Goal: Task Accomplishment & Management: Manage account settings

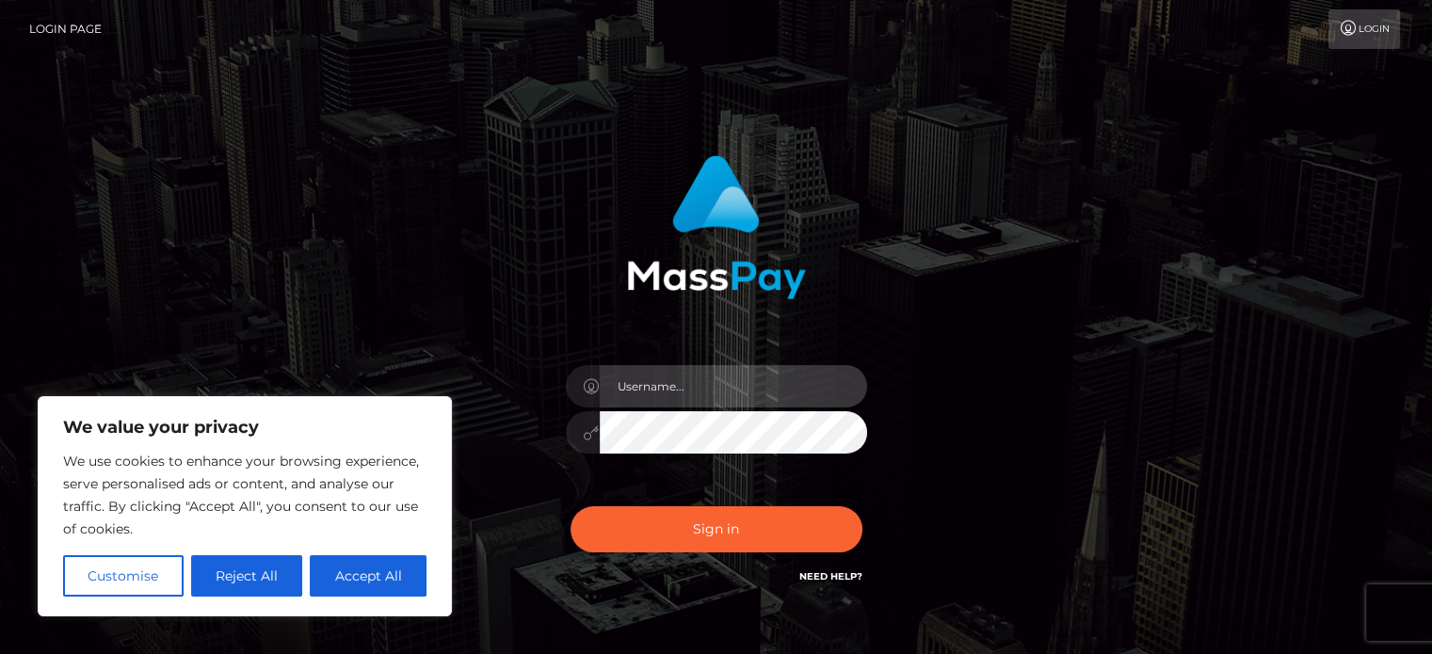
click at [640, 375] on input "text" at bounding box center [733, 386] width 267 height 42
type input "[EMAIL_ADDRESS][DOMAIN_NAME]"
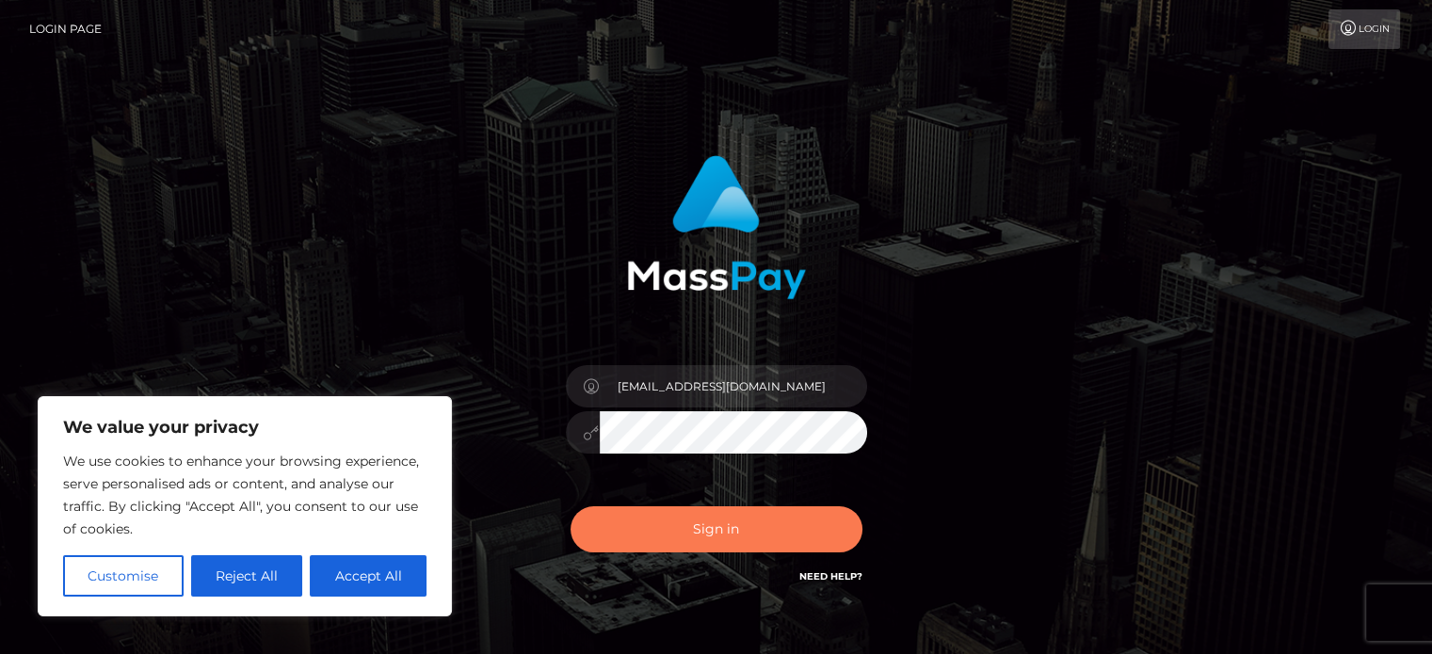
click at [682, 511] on button "Sign in" at bounding box center [717, 530] width 292 height 46
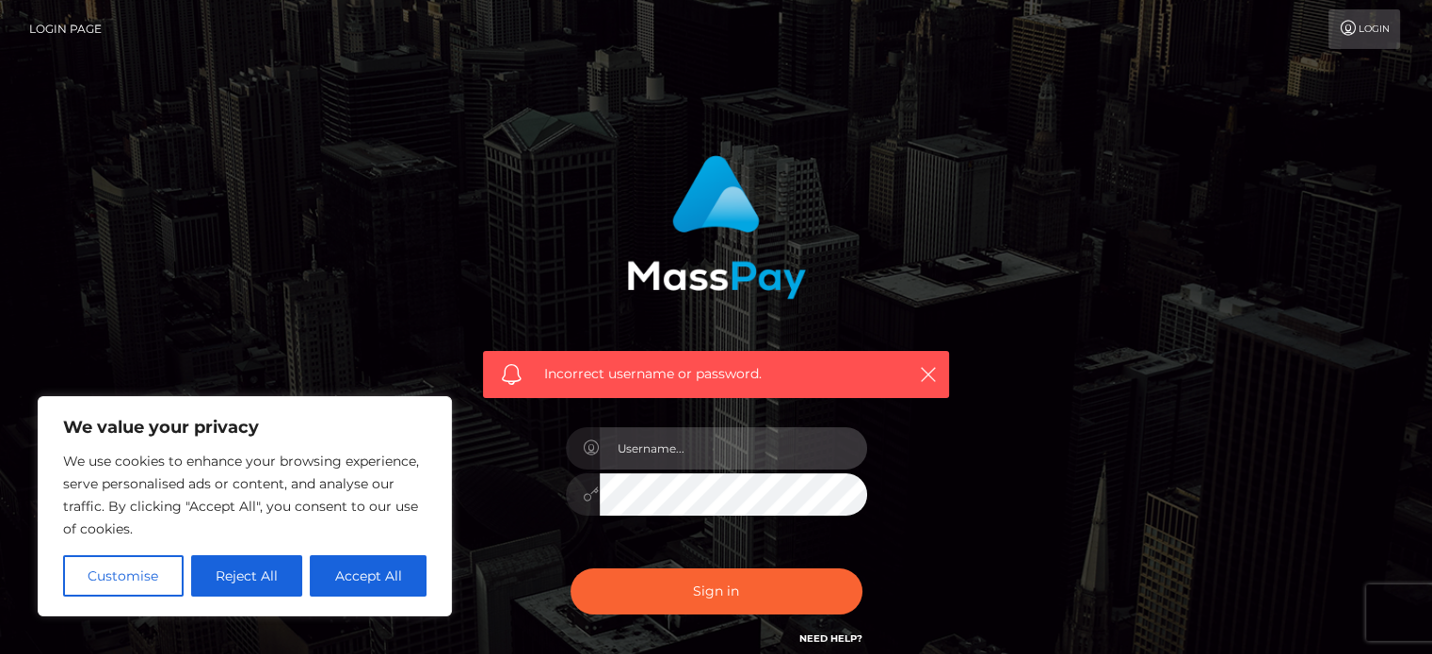
click at [825, 433] on input "text" at bounding box center [733, 448] width 267 height 42
type input "[EMAIL_ADDRESS][DOMAIN_NAME]"
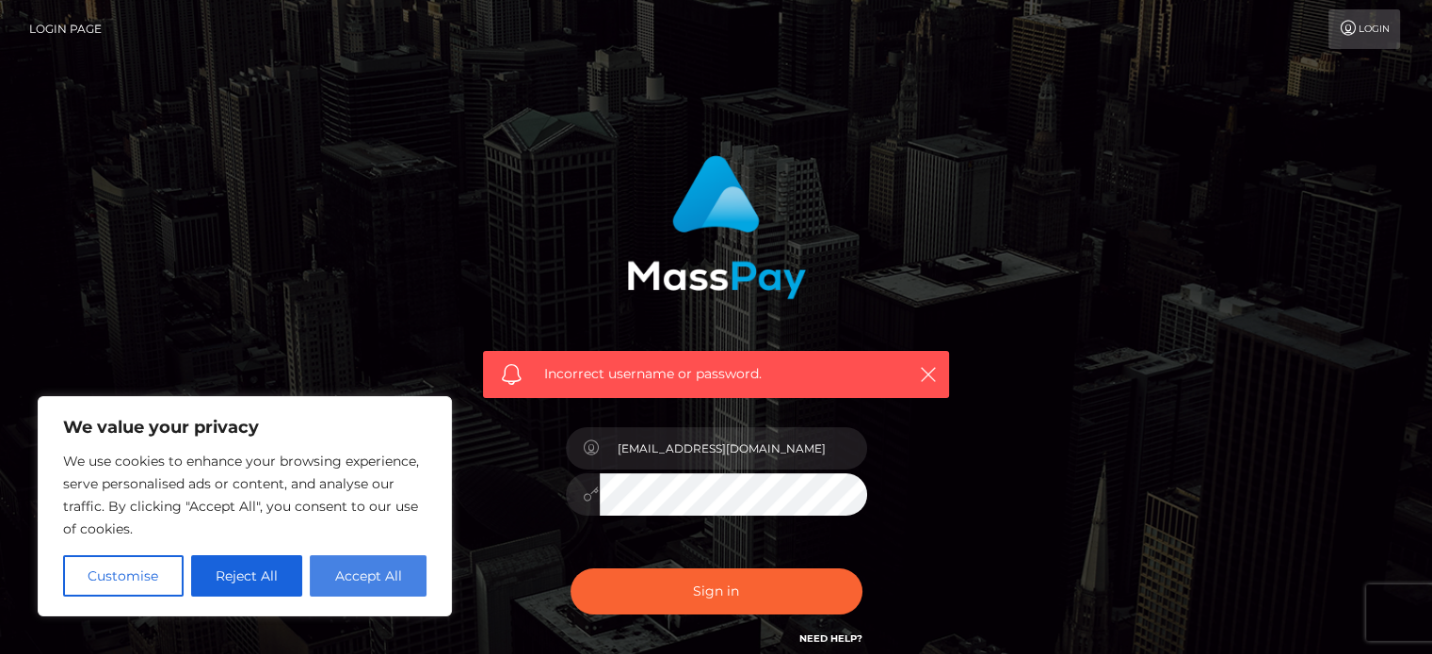
click at [411, 566] on button "Accept All" at bounding box center [368, 576] width 117 height 41
checkbox input "true"
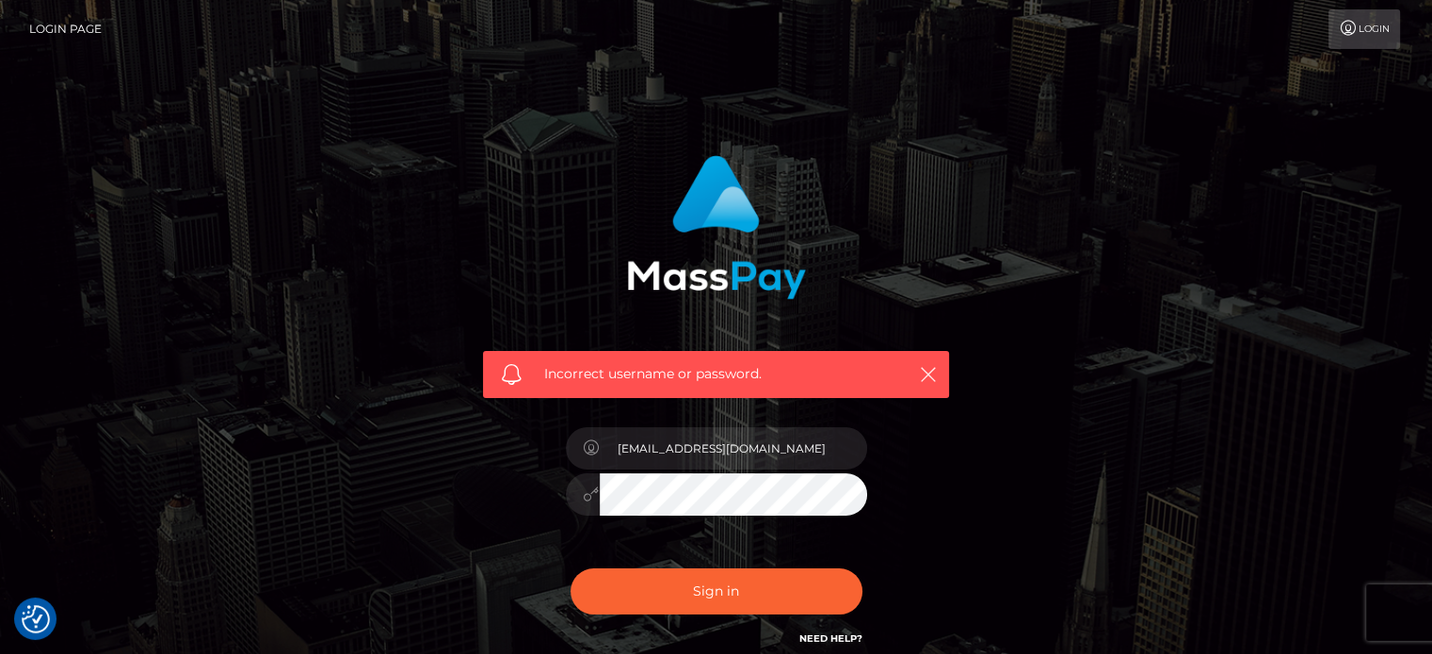
click at [586, 492] on icon at bounding box center [592, 494] width 16 height 15
